Goal: Transaction & Acquisition: Purchase product/service

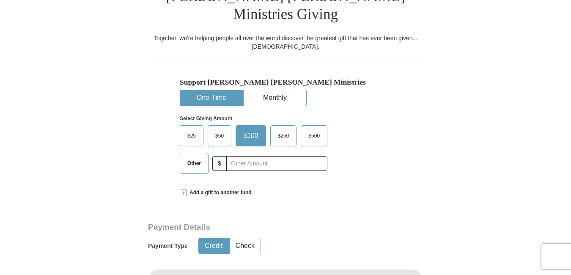
click at [228, 189] on span "Add a gift to another fund" at bounding box center [219, 192] width 65 height 7
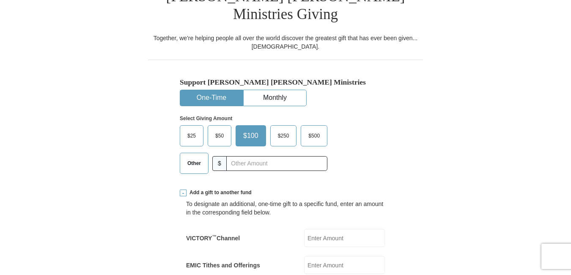
click at [196, 157] on span "Other" at bounding box center [194, 163] width 22 height 13
click at [0, 0] on input "Other" at bounding box center [0, 0] width 0 height 0
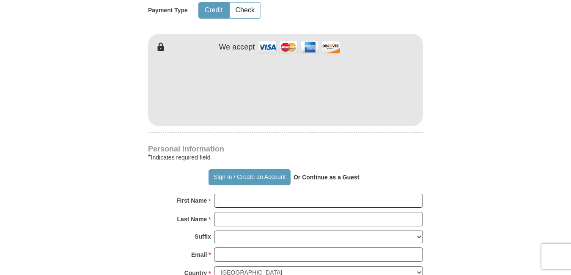
scroll to position [673, 0]
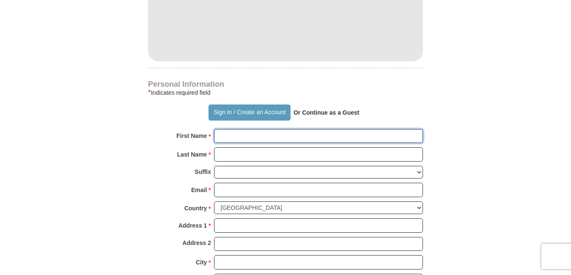
click at [404, 129] on input "First Name *" at bounding box center [318, 136] width 209 height 14
paste input "[PERSON_NAME]"
type input "[PERSON_NAME]"
click at [236, 147] on input "Last Name *" at bounding box center [318, 154] width 209 height 14
paste input "[PERSON_NAME]"
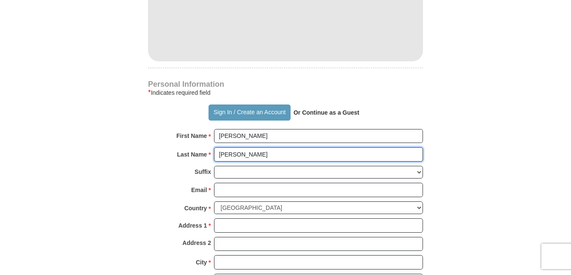
type input "[PERSON_NAME]"
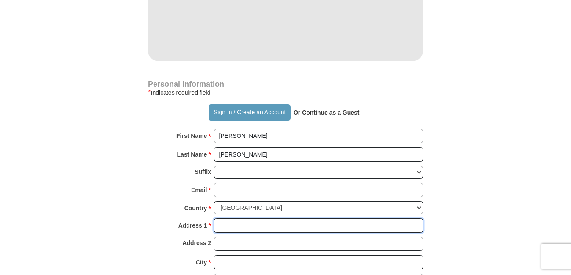
click at [227, 218] on input "Address 1 *" at bounding box center [318, 225] width 209 height 14
paste input "[STREET_ADDRESS]"
type input "[STREET_ADDRESS]"
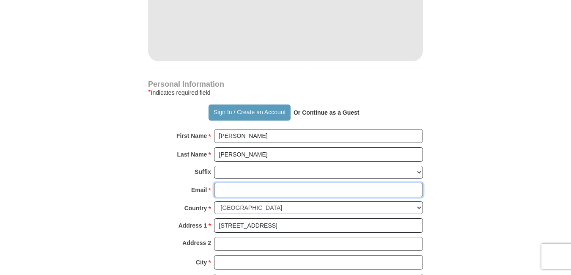
click at [357, 183] on input "Email *" at bounding box center [318, 190] width 209 height 14
paste input "[EMAIL_ADDRESS][DOMAIN_NAME]"
type input "[EMAIL_ADDRESS][DOMAIN_NAME]"
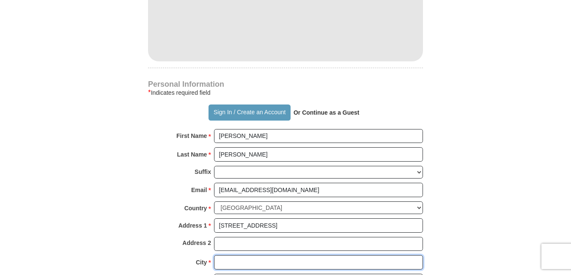
click at [413, 255] on input "City *" at bounding box center [318, 262] width 209 height 14
paste input "[GEOGRAPHIC_DATA]"
type input "[GEOGRAPHIC_DATA]"
click at [230, 274] on select "Choose [US_STATE] [US_STATE] [US_STATE] [US_STATE] [US_STATE] Armed Forces Amer…" at bounding box center [318, 280] width 209 height 13
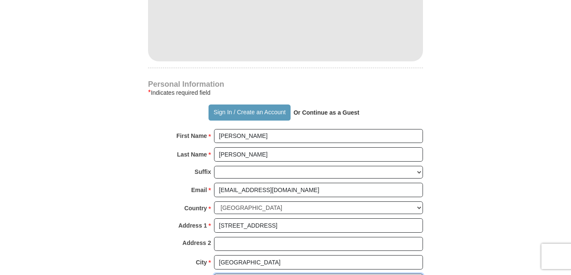
click at [420, 274] on select "Choose [US_STATE] [US_STATE] [US_STATE] [US_STATE] [US_STATE] Armed Forces Amer…" at bounding box center [318, 280] width 209 height 13
select select "VA"
click at [214, 274] on select "Choose [US_STATE] [US_STATE] [US_STATE] [US_STATE] [US_STATE] Armed Forces Amer…" at bounding box center [318, 280] width 209 height 13
paste input "22202"
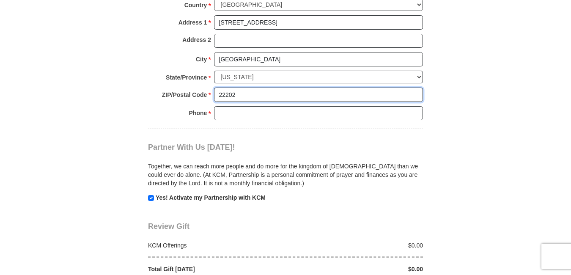
scroll to position [873, 0]
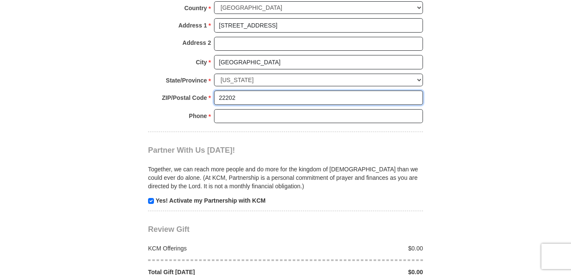
type input "22202"
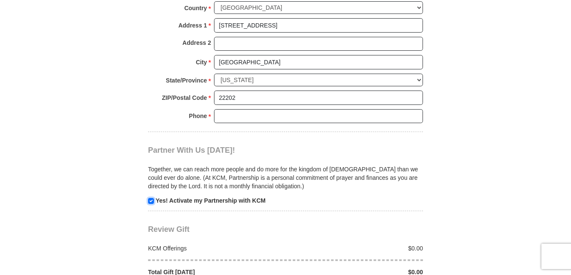
click at [149, 198] on input "checkbox" at bounding box center [151, 201] width 6 height 6
checkbox input "false"
click at [227, 109] on input "Phone * *" at bounding box center [318, 116] width 209 height 14
paste input "0000000000"
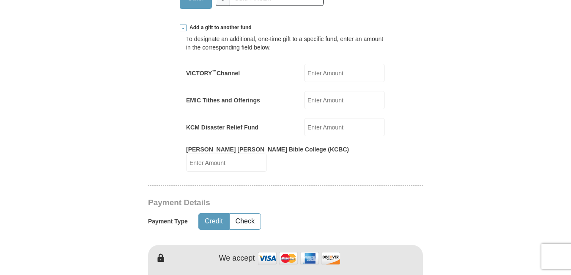
scroll to position [401, 0]
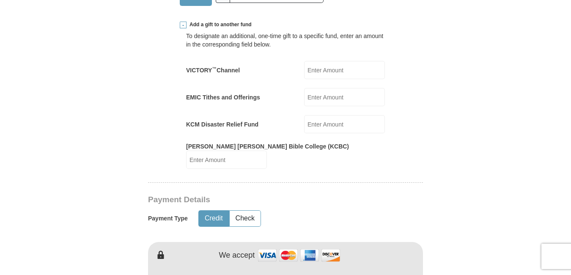
type input "0000000000"
click at [339, 88] on input "EMIC Tithes and Offerings" at bounding box center [344, 97] width 81 height 18
paste input "5.00"
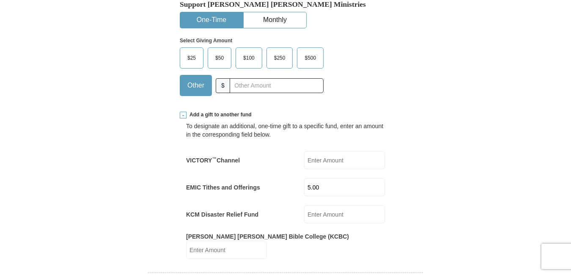
type input "5.00"
click at [299, 78] on input "text" at bounding box center [277, 85] width 94 height 15
paste input "5.00"
type input "5.00"
click at [356, 61] on div "Select Giving Amount Amount must be a valid number The total gift cannot be les…" at bounding box center [285, 65] width 211 height 74
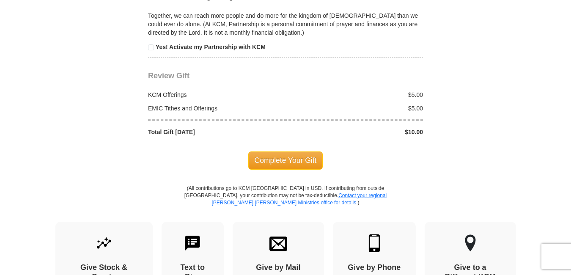
scroll to position [1032, 0]
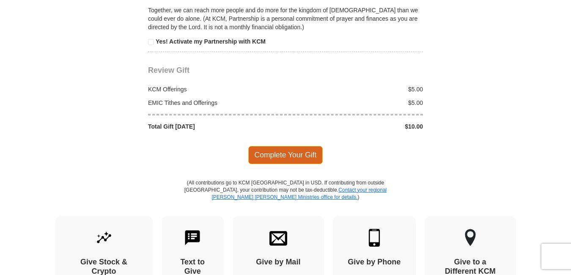
click at [294, 146] on span "Complete Your Gift" at bounding box center [285, 155] width 75 height 18
